Goal: Task Accomplishment & Management: Use online tool/utility

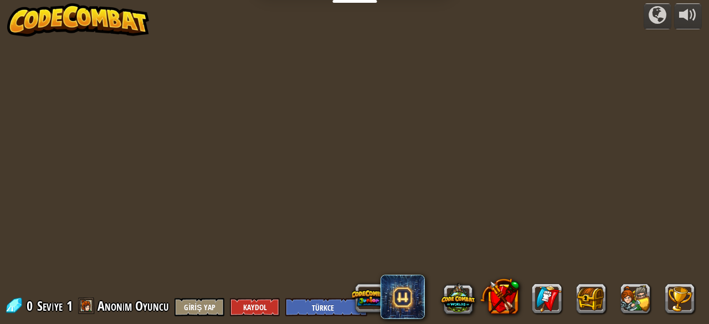
select select "tr"
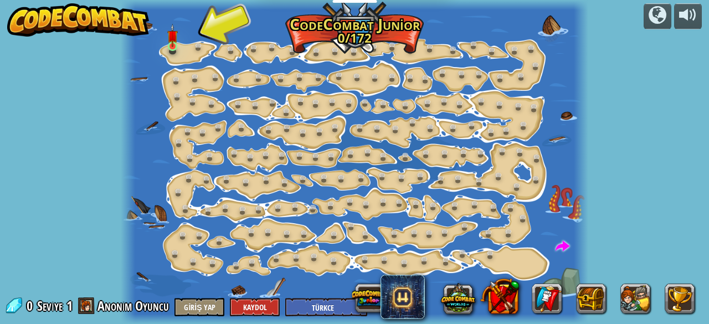
click at [168, 47] on img at bounding box center [172, 35] width 10 height 23
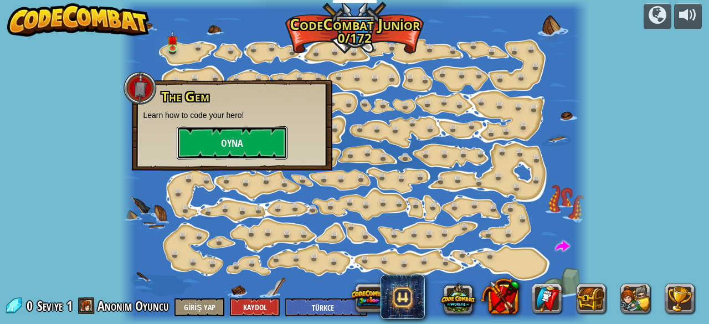
click at [236, 145] on button "Oyna" at bounding box center [232, 142] width 111 height 33
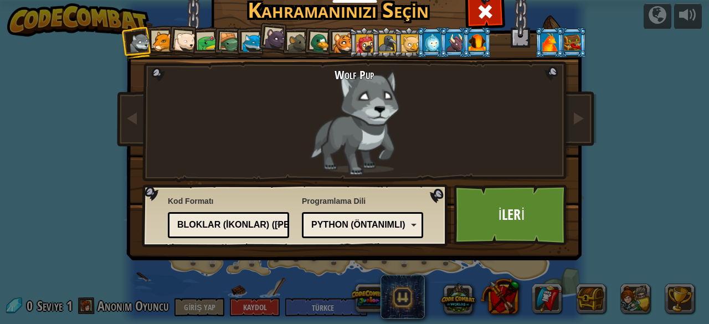
click at [469, 44] on div at bounding box center [477, 42] width 17 height 18
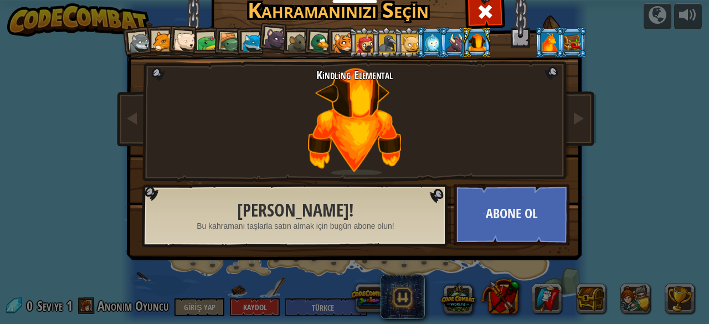
click at [440, 48] on li at bounding box center [455, 42] width 30 height 30
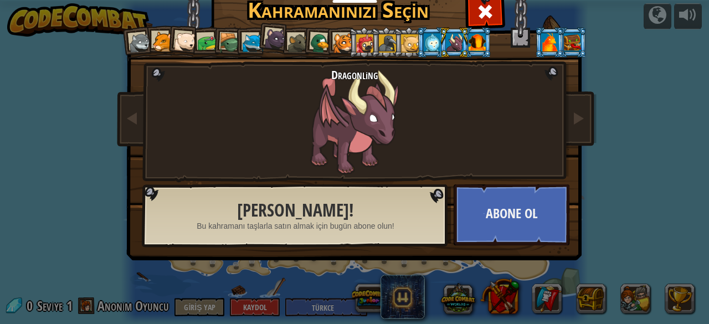
click at [407, 40] on div at bounding box center [410, 43] width 18 height 18
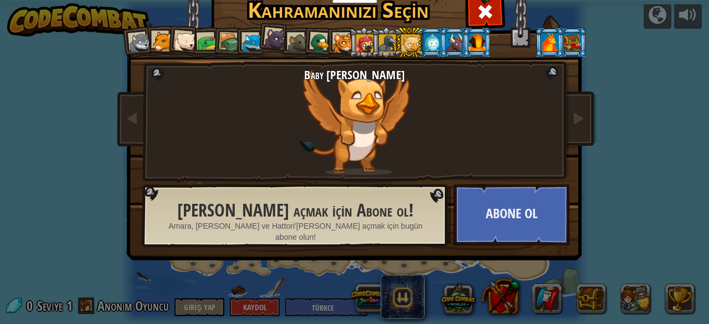
click at [385, 44] on div at bounding box center [388, 43] width 18 height 18
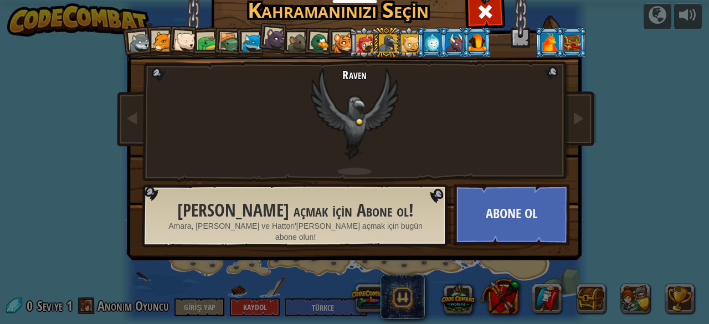
click at [366, 44] on div at bounding box center [365, 43] width 18 height 18
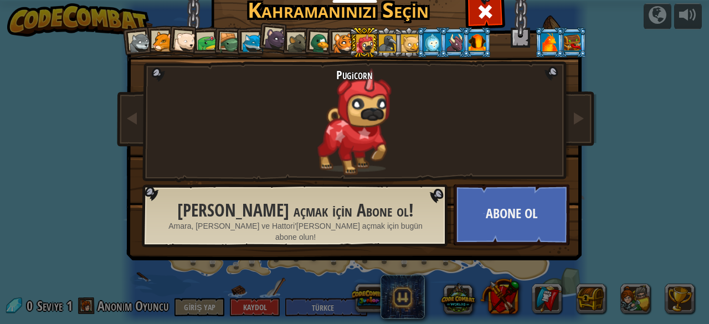
click at [274, 38] on div at bounding box center [275, 39] width 22 height 22
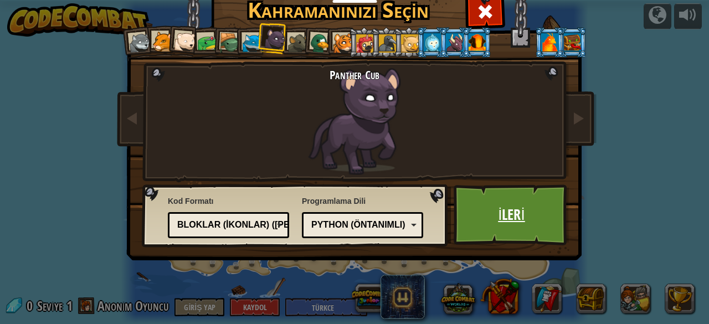
click at [483, 214] on link "İleri" at bounding box center [512, 215] width 116 height 61
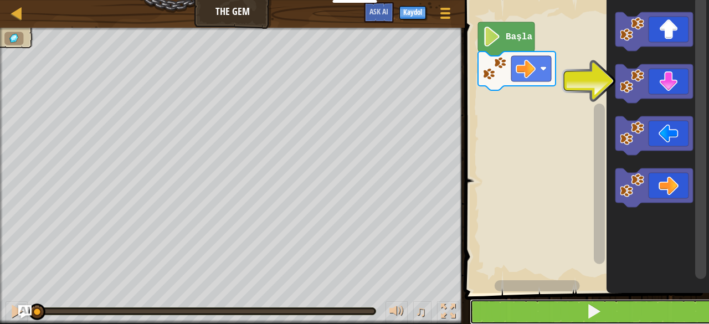
click at [537, 309] on button at bounding box center [594, 311] width 248 height 25
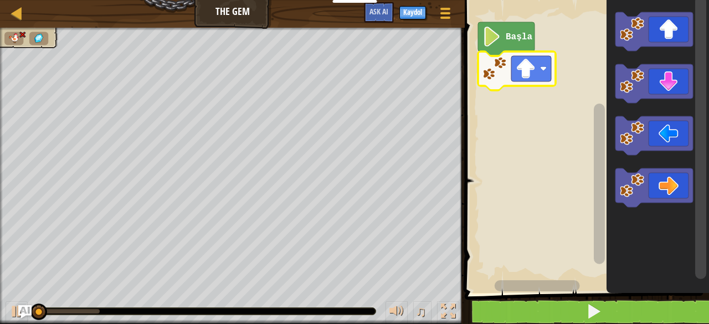
click at [548, 62] on rect "Blockly Çalışma Alanı" at bounding box center [532, 68] width 40 height 25
click at [541, 68] on image "Blockly Çalışma Alanı" at bounding box center [543, 68] width 7 height 7
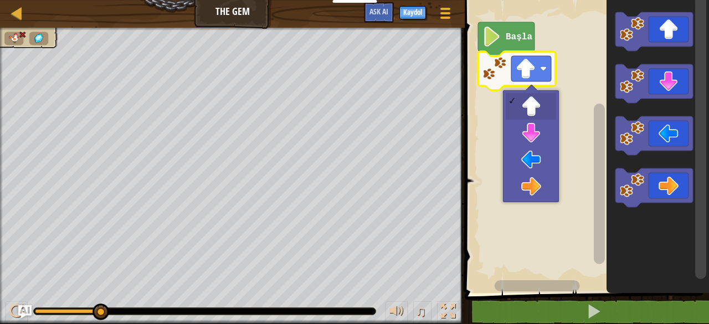
click at [533, 132] on rect "Blockly Çalışma Alanı" at bounding box center [586, 143] width 248 height 299
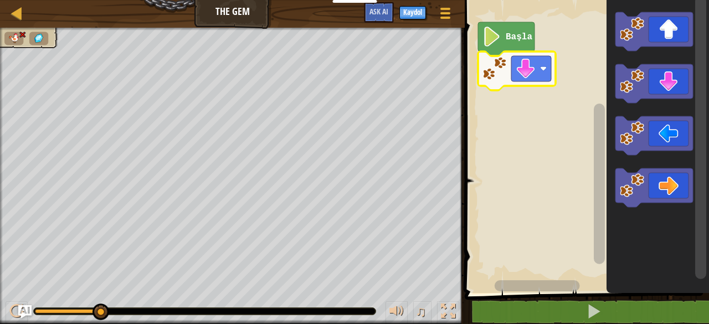
click at [539, 64] on rect "Blockly Çalışma Alanı" at bounding box center [532, 68] width 40 height 25
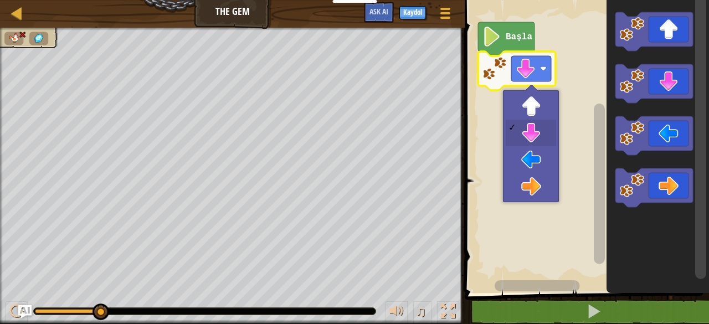
click at [532, 187] on rect "Blockly Çalışma Alanı" at bounding box center [586, 143] width 248 height 299
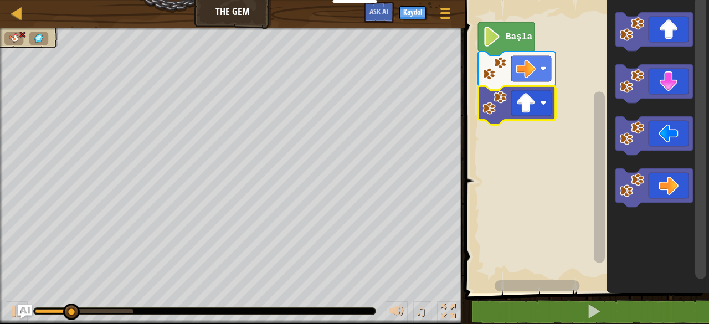
click at [545, 99] on rect "Blockly Çalışma Alanı" at bounding box center [532, 102] width 40 height 25
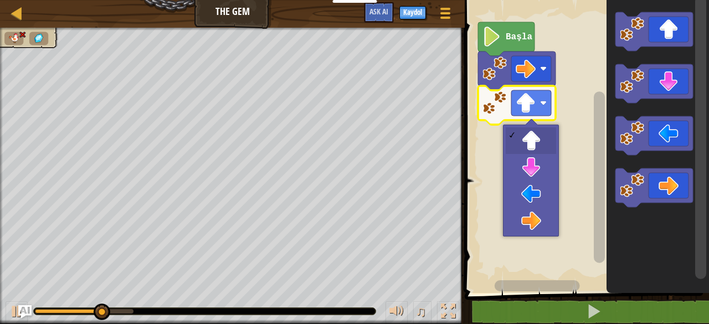
click at [541, 167] on rect "Blockly Çalışma Alanı" at bounding box center [586, 143] width 248 height 299
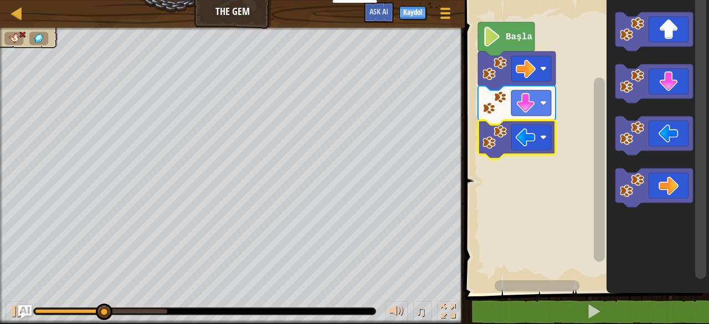
click at [538, 137] on rect "Blockly Çalışma Alanı" at bounding box center [532, 137] width 40 height 25
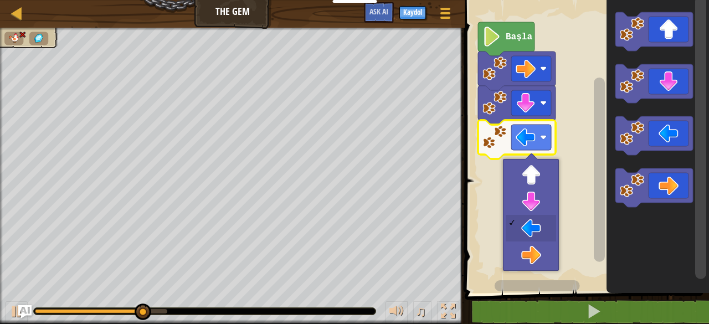
click at [534, 257] on rect "Blockly Çalışma Alanı" at bounding box center [586, 143] width 248 height 299
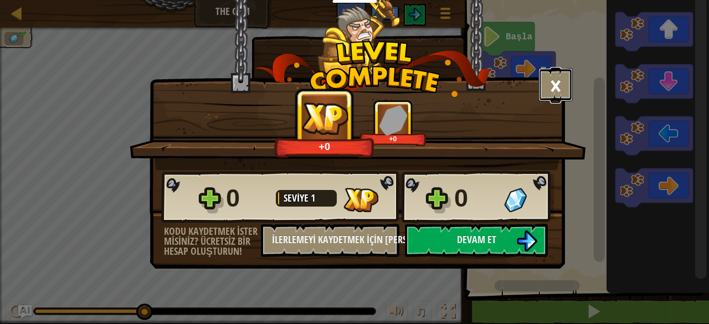
click at [560, 75] on button "×" at bounding box center [556, 84] width 34 height 33
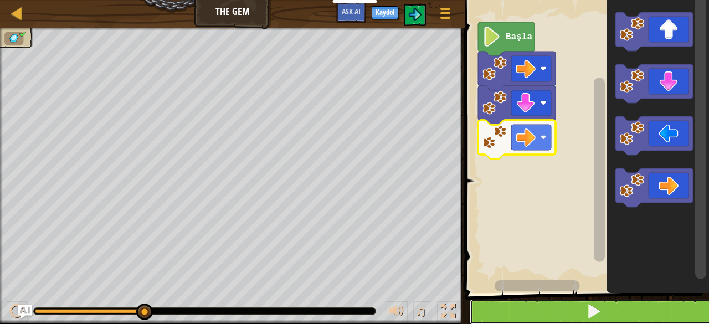
click at [531, 309] on button at bounding box center [594, 311] width 248 height 25
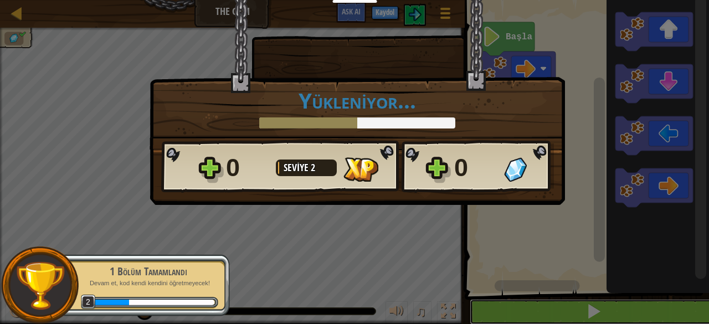
scroll to position [1, 0]
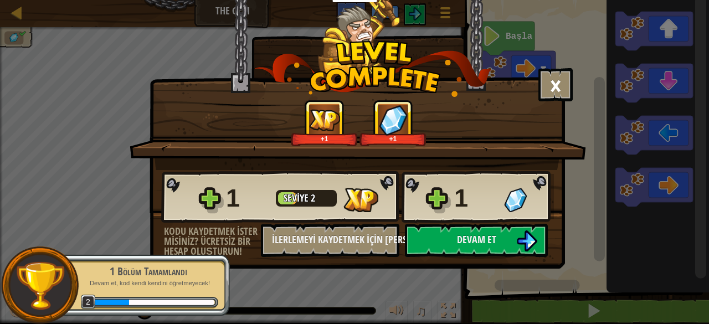
click at [559, 82] on button "×" at bounding box center [556, 84] width 34 height 33
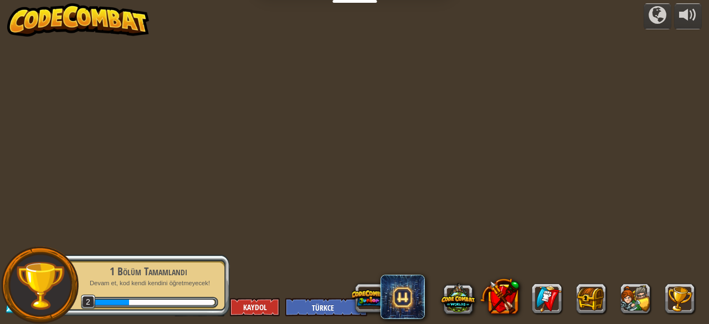
select select "tr"
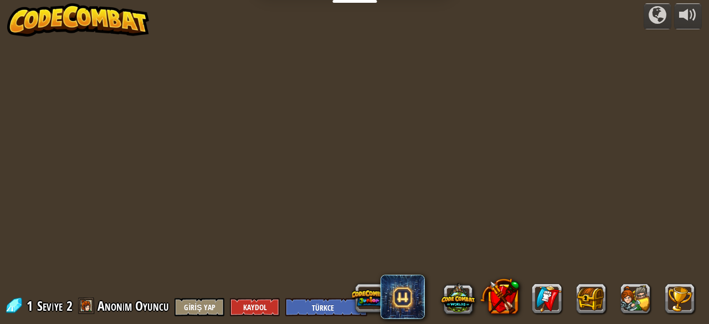
select select "tr"
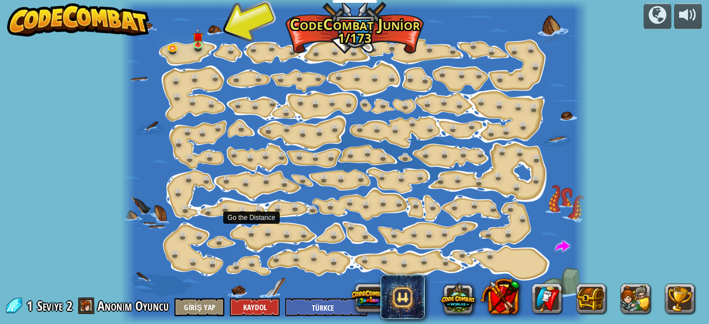
click at [140, 155] on div at bounding box center [354, 162] width 467 height 324
click at [172, 46] on link at bounding box center [175, 49] width 22 height 22
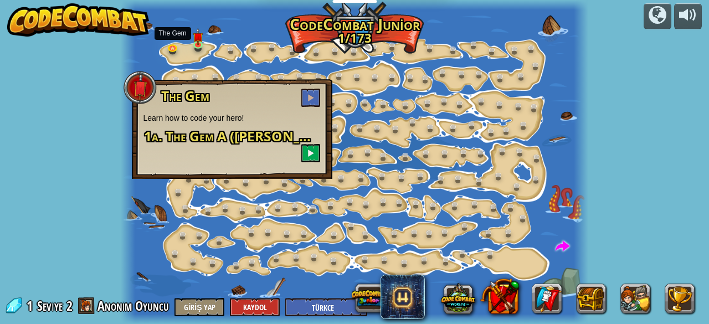
click at [621, 90] on div "powered by Step Change ([PERSON_NAME]) Change step arguments. Go Smart (Kilitli…" at bounding box center [354, 162] width 709 height 324
click at [557, 246] on span at bounding box center [563, 247] width 14 height 14
select select "tr"
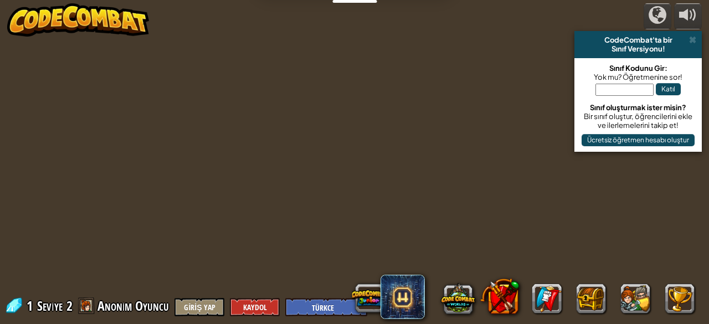
select select "tr"
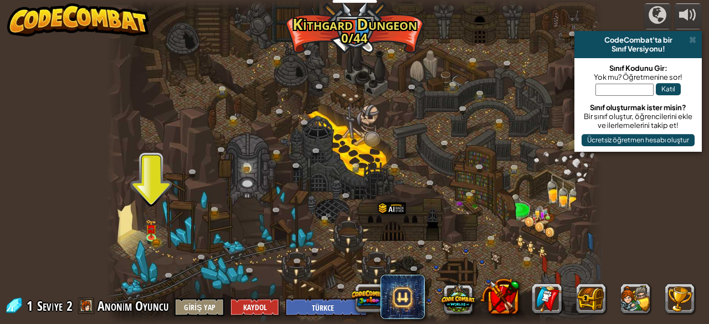
click at [132, 253] on div at bounding box center [354, 162] width 496 height 324
click at [432, 192] on link at bounding box center [433, 186] width 22 height 22
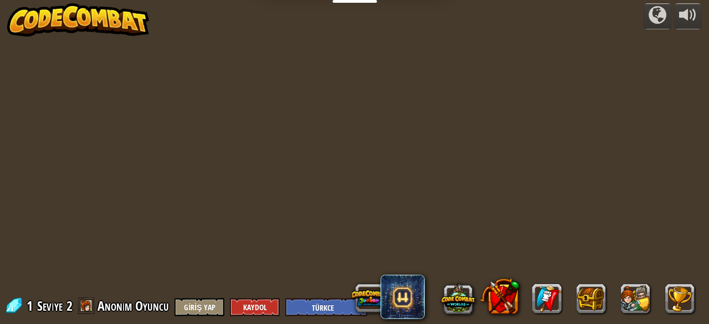
select select "tr"
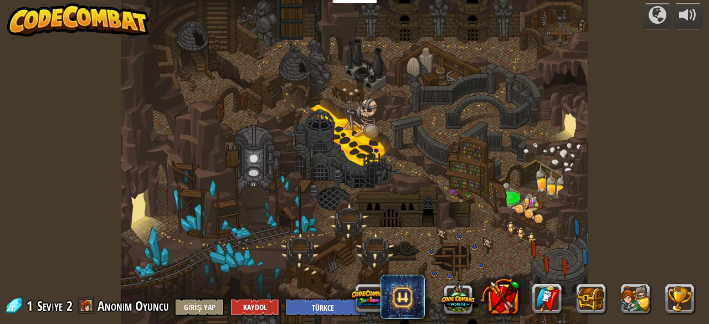
select select "tr"
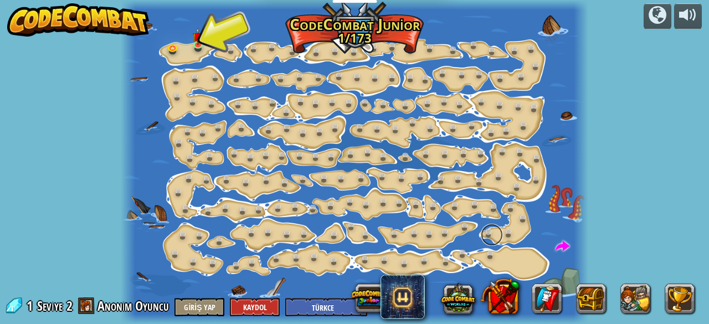
click at [495, 231] on link at bounding box center [492, 235] width 22 height 22
